Goal: Ask a question

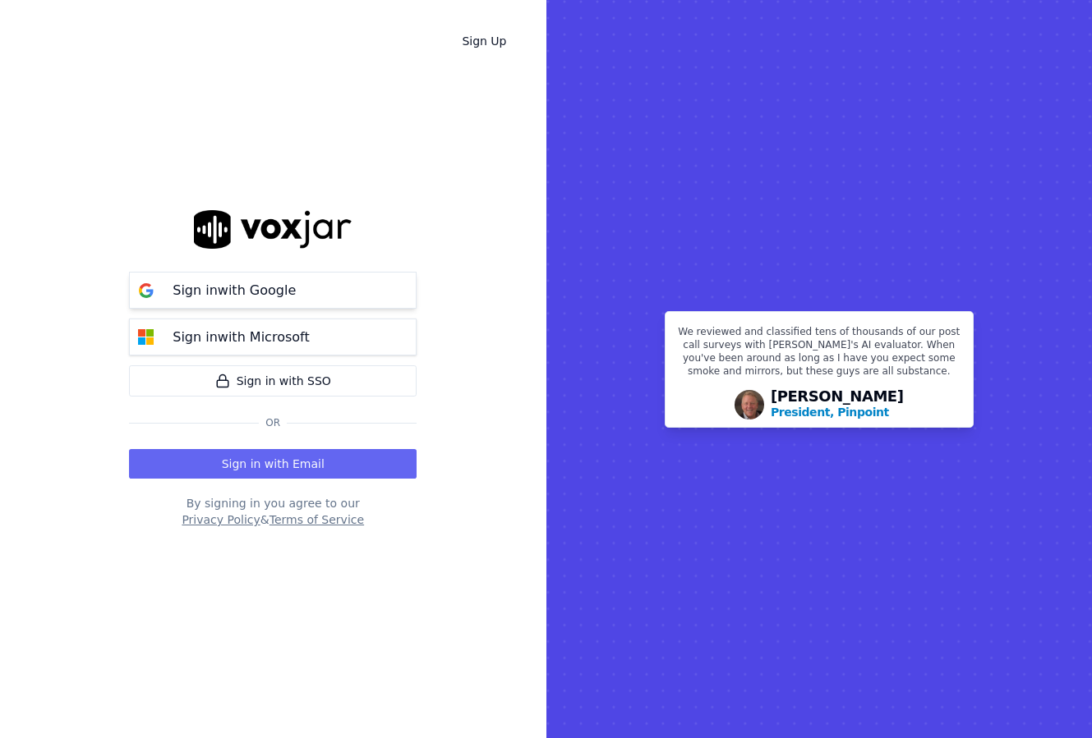
click at [356, 291] on button "Sign in with Google" at bounding box center [272, 290] width 287 height 37
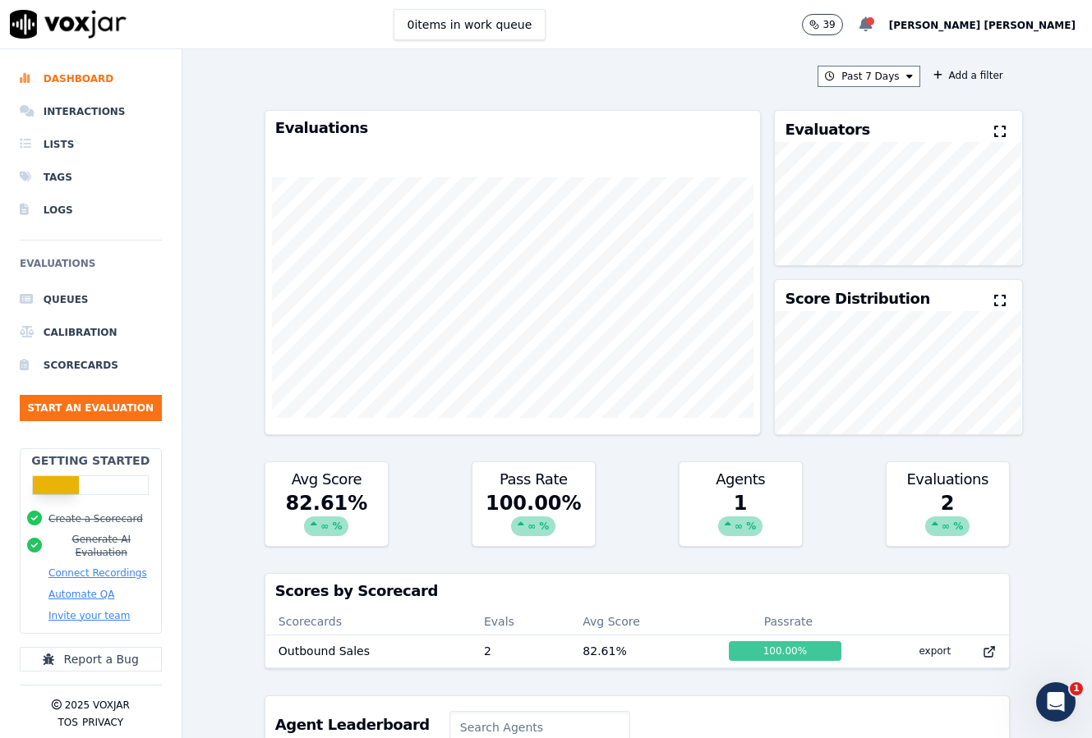
click at [874, 24] on div at bounding box center [870, 21] width 8 height 8
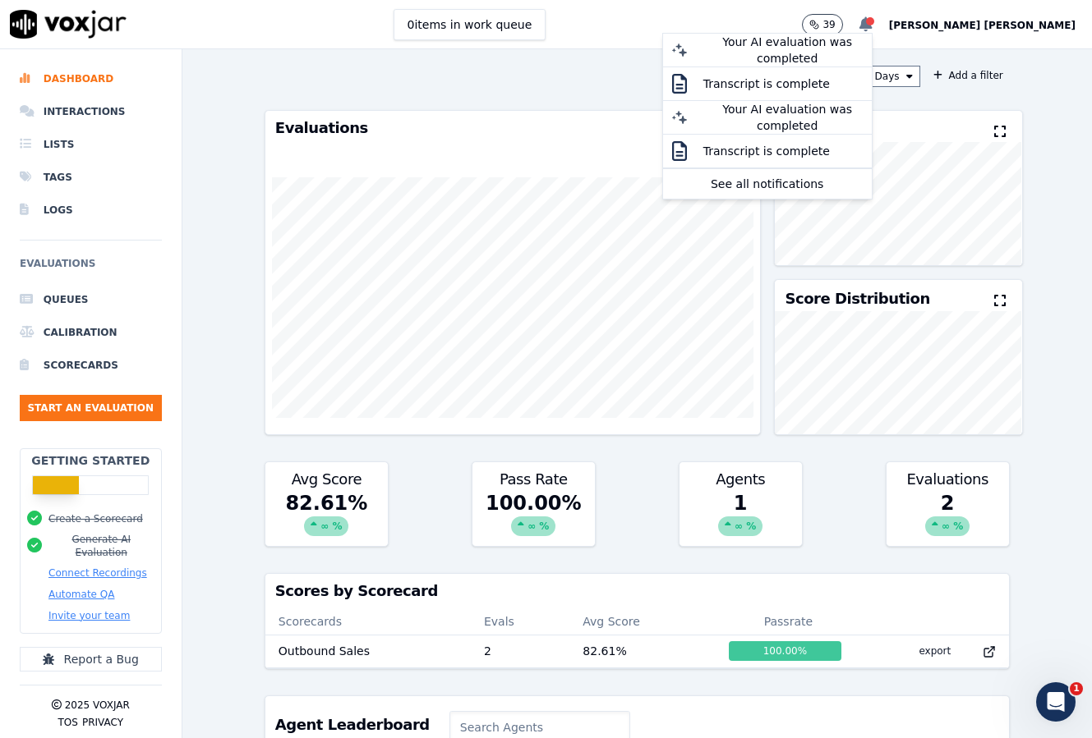
click at [874, 24] on div at bounding box center [870, 21] width 8 height 8
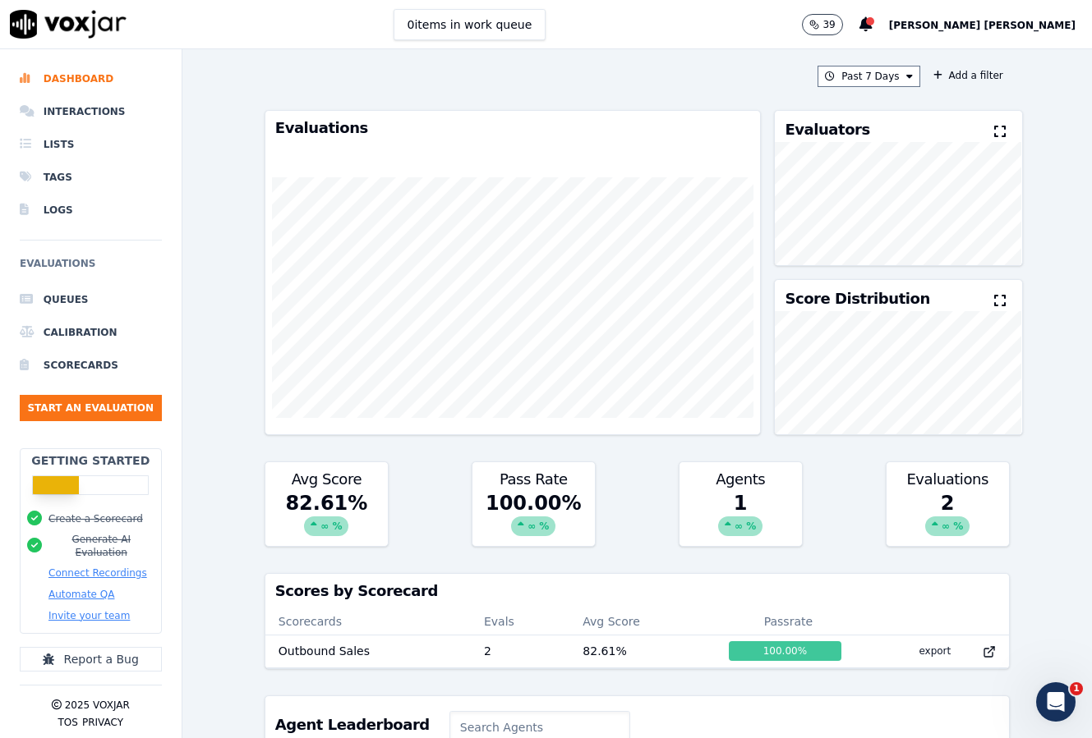
click at [1043, 31] on span "Kağan Öztürk" at bounding box center [982, 25] width 186 height 11
click at [1001, 59] on div "Settings" at bounding box center [993, 55] width 176 height 26
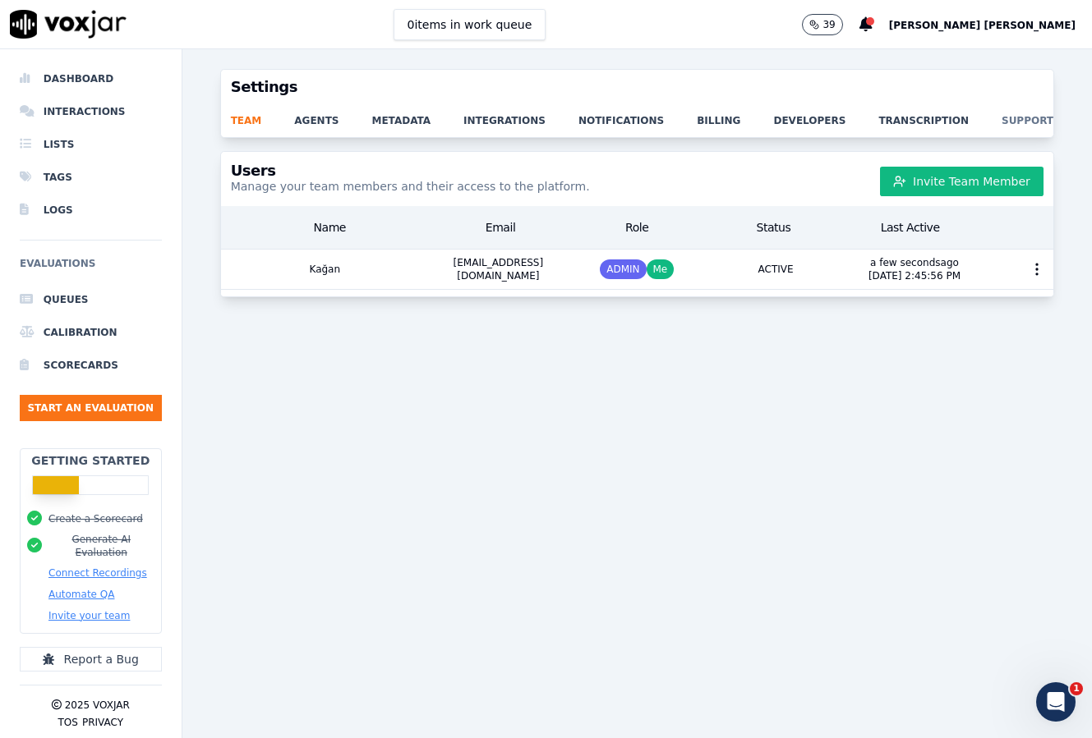
click at [1001, 120] on link "support" at bounding box center [1043, 115] width 85 height 23
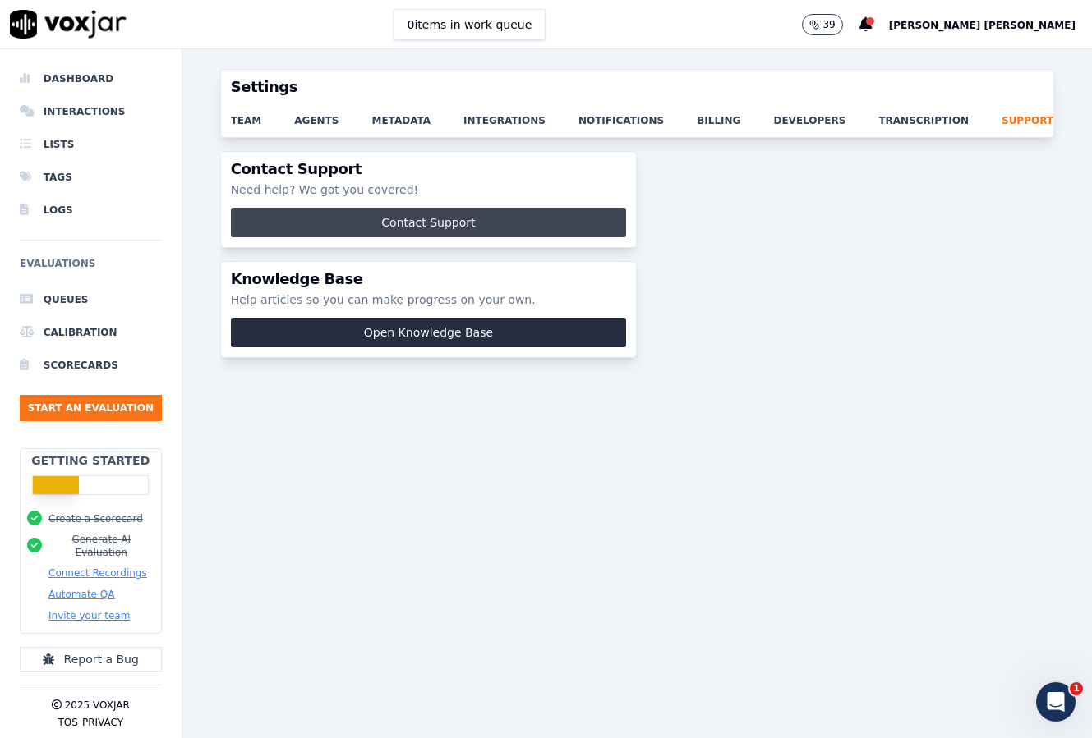
click at [513, 217] on button "Contact Support" at bounding box center [429, 223] width 396 height 30
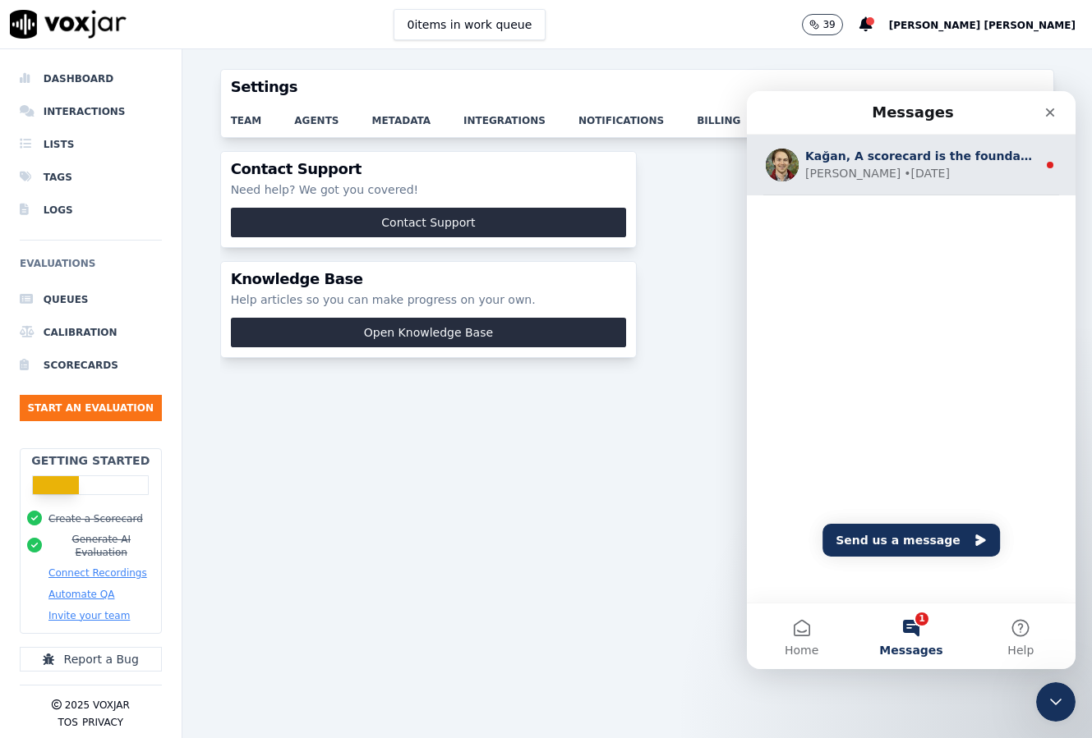
click at [888, 169] on div "Curtis • 6d ago" at bounding box center [921, 173] width 232 height 17
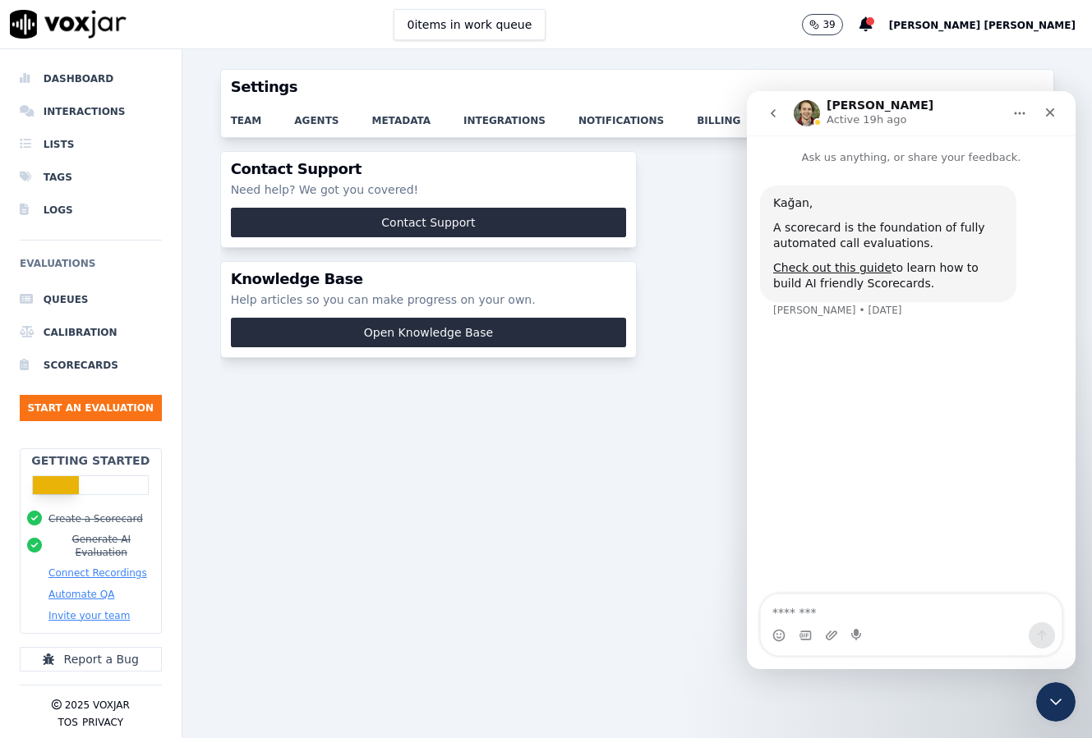
click at [770, 118] on icon "go back" at bounding box center [772, 113] width 13 height 13
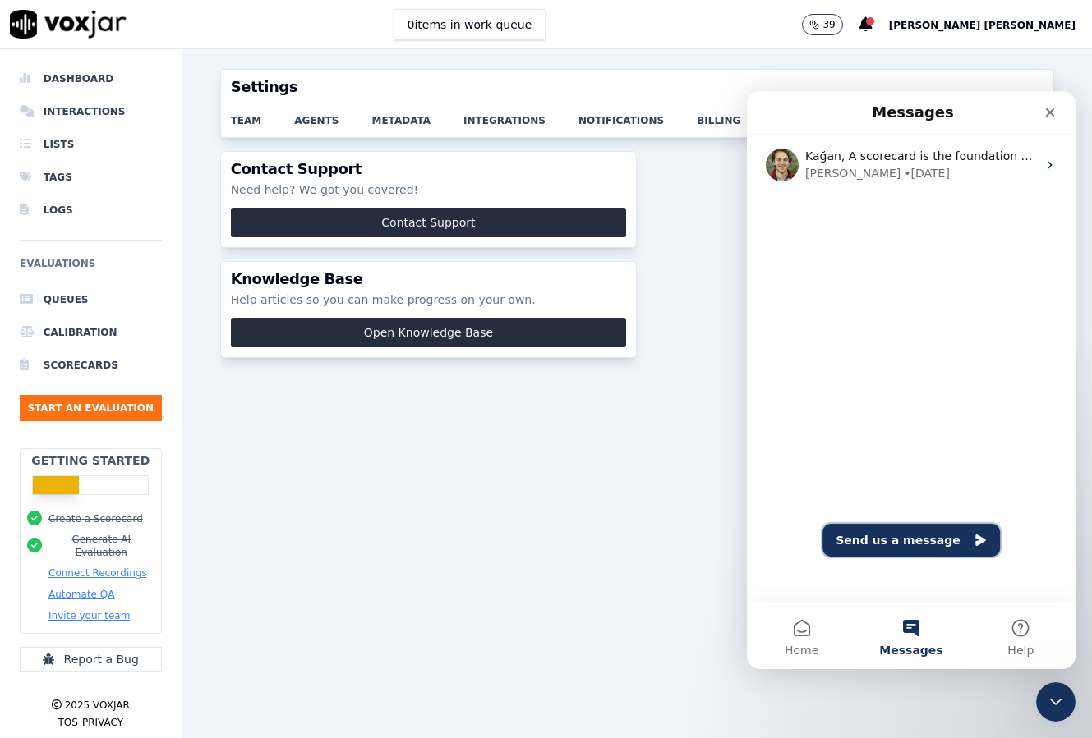
click at [956, 534] on button "Send us a message" at bounding box center [910, 540] width 177 height 33
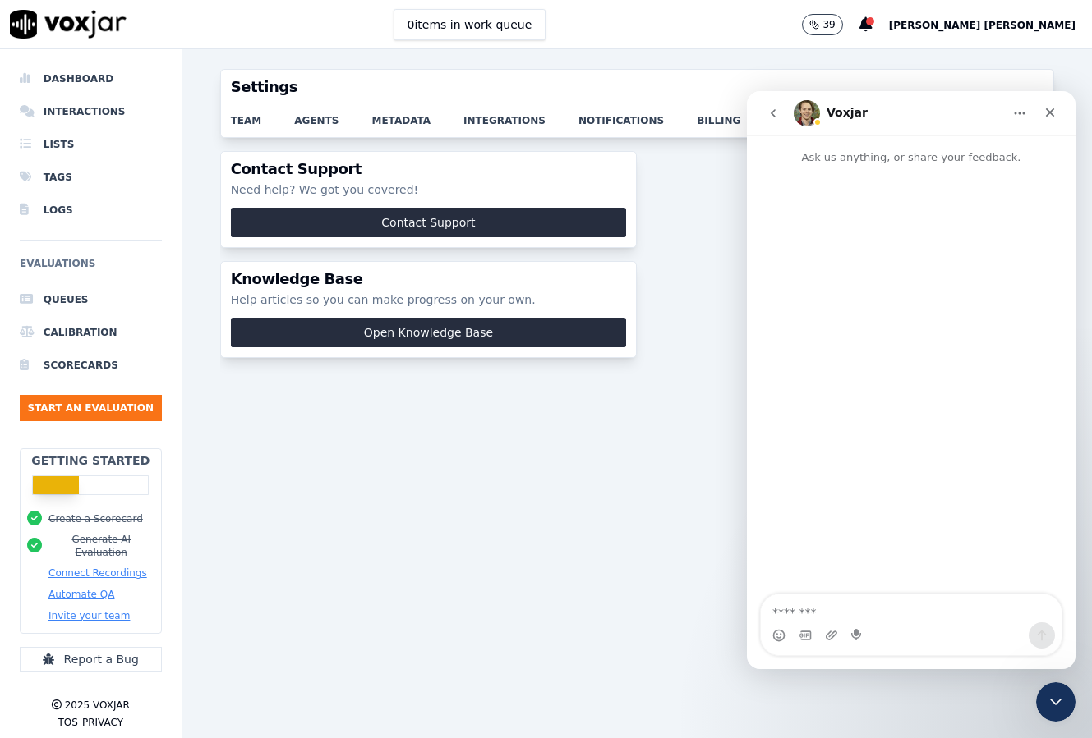
click at [770, 113] on icon "go back" at bounding box center [772, 113] width 13 height 13
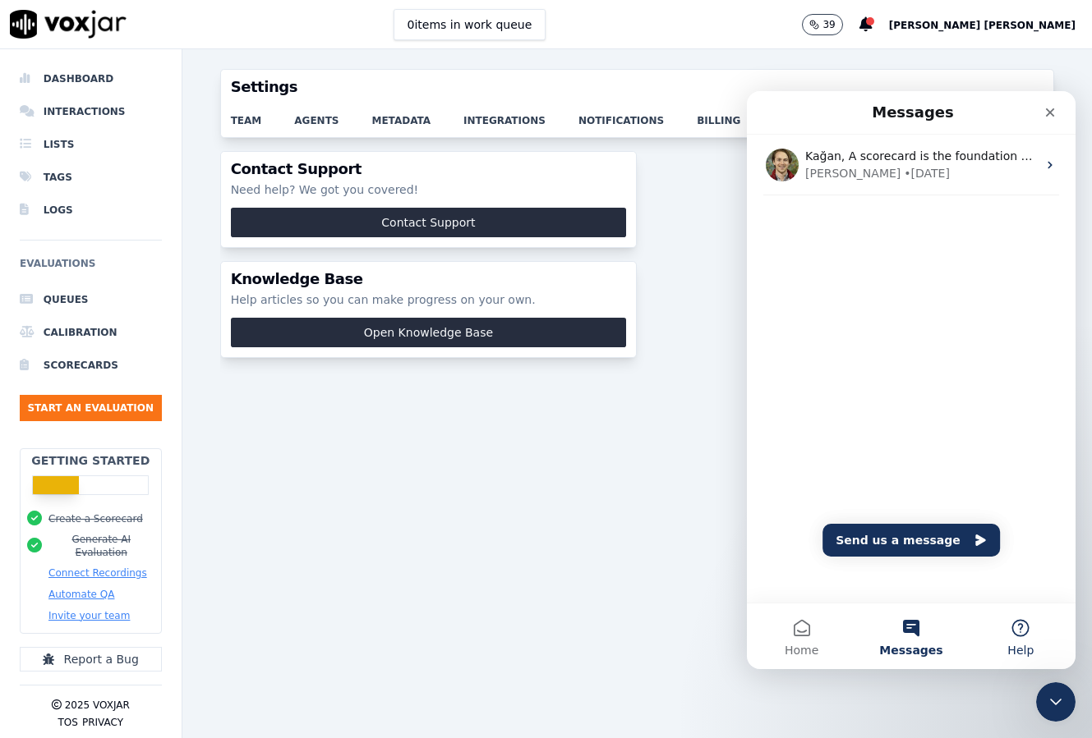
click at [1009, 623] on button "Help" at bounding box center [1020, 637] width 109 height 66
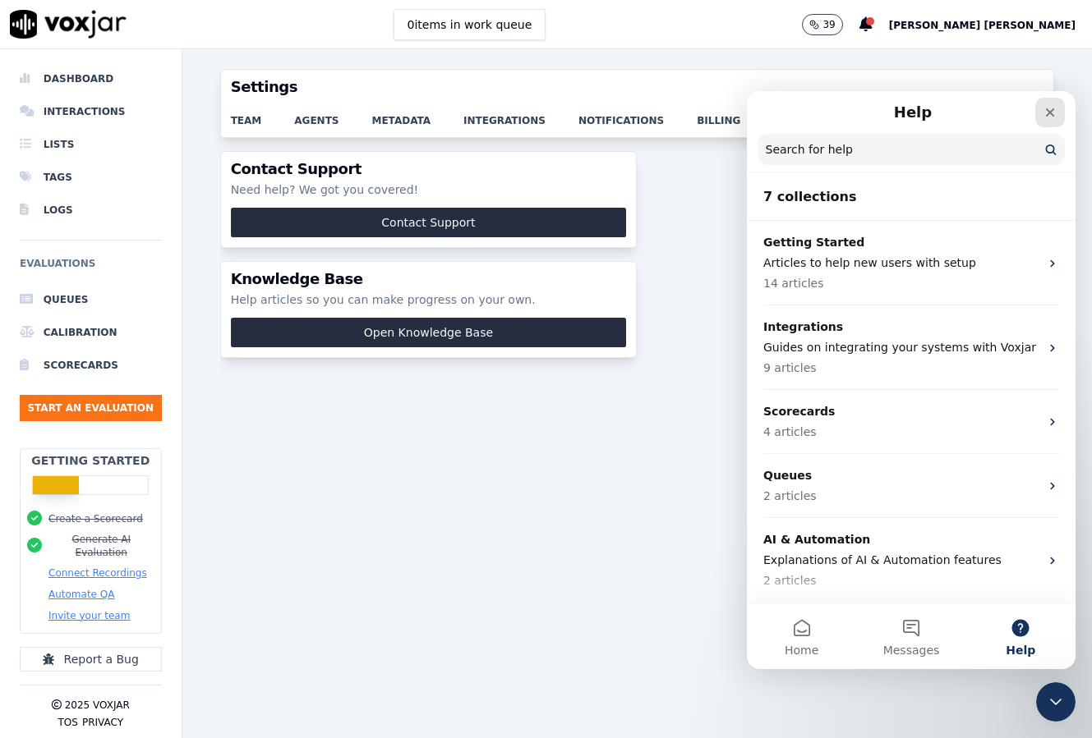
click at [1049, 112] on icon "Close" at bounding box center [1050, 112] width 9 height 9
